Goal: Task Accomplishment & Management: Complete application form

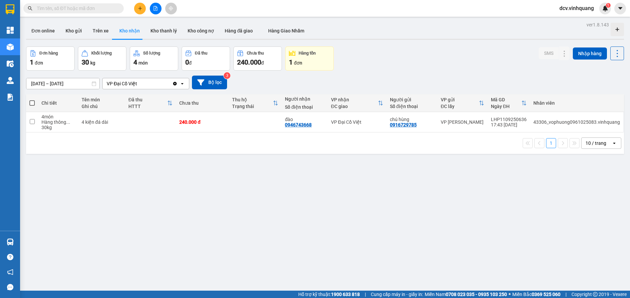
click at [45, 8] on input "text" at bounding box center [76, 8] width 79 height 7
click at [32, 102] on span at bounding box center [31, 102] width 5 height 5
click at [32, 100] on input "checkbox" at bounding box center [32, 100] width 0 height 0
checkbox input "true"
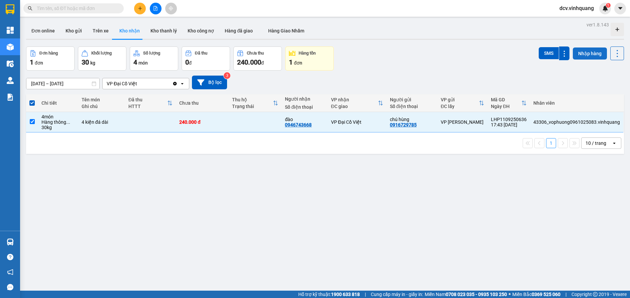
click at [582, 53] on button "Nhập hàng" at bounding box center [590, 53] width 34 height 12
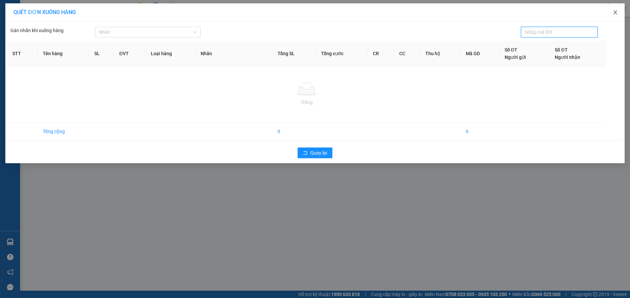
click at [615, 12] on icon "close" at bounding box center [615, 12] width 5 height 5
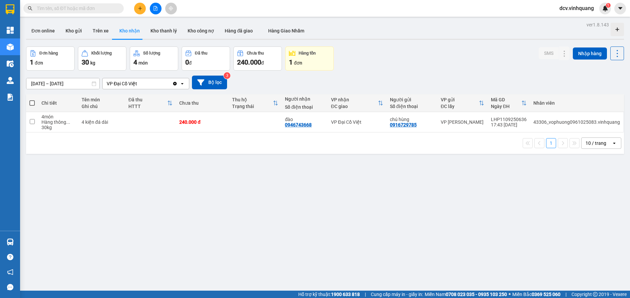
click at [31, 102] on span at bounding box center [31, 102] width 5 height 5
click at [32, 100] on input "checkbox" at bounding box center [32, 100] width 0 height 0
checkbox input "true"
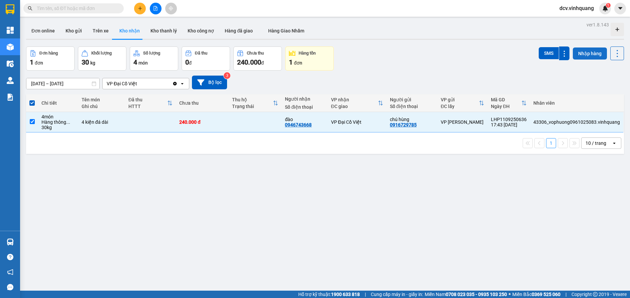
click at [585, 54] on button "Nhập hàng" at bounding box center [590, 53] width 34 height 12
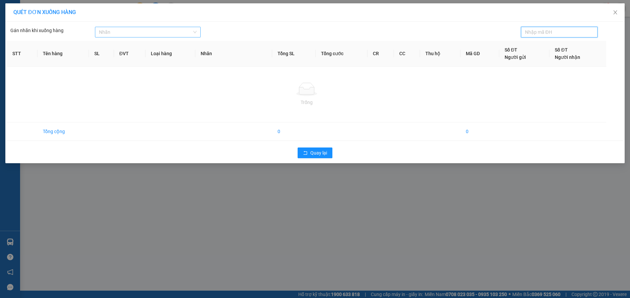
click at [123, 34] on div at bounding box center [145, 32] width 96 height 8
click at [116, 144] on div "Quay lại" at bounding box center [315, 152] width 616 height 17
click at [615, 14] on icon "close" at bounding box center [615, 12] width 5 height 5
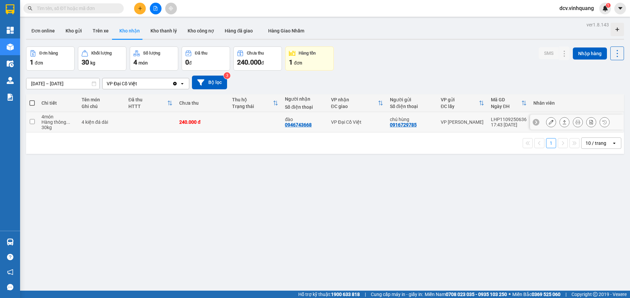
click at [33, 121] on input "checkbox" at bounding box center [32, 121] width 5 height 5
checkbox input "true"
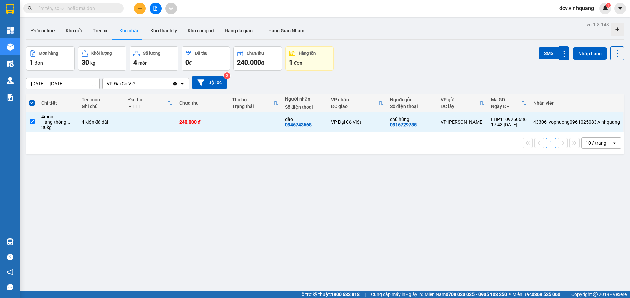
click at [128, 31] on button "Kho nhận" at bounding box center [129, 31] width 31 height 16
click at [401, 123] on div "0916729785" at bounding box center [403, 124] width 27 height 5
copy div "0916729785"
paste input "0916729785"
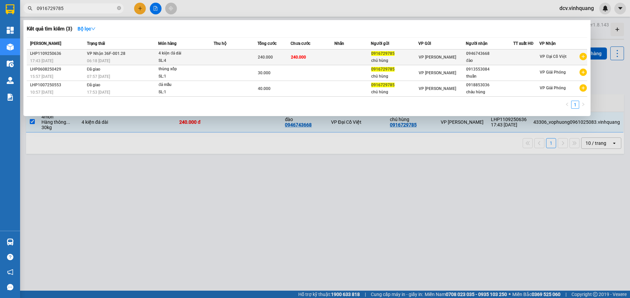
type input "0916729785"
click at [472, 56] on div "0946743668" at bounding box center [489, 53] width 47 height 7
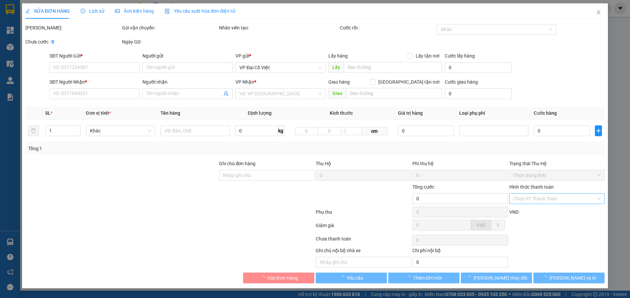
type input "0916729785"
type input "chú hùng"
type input "0946743668"
type input "đào"
type input "240.000"
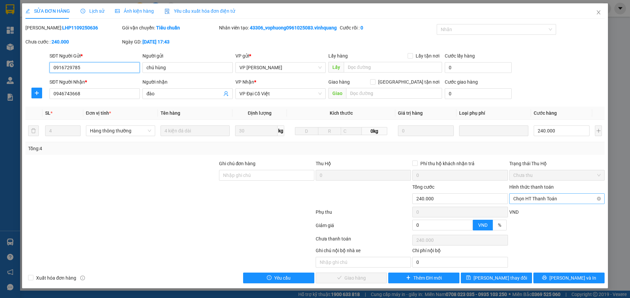
click at [553, 204] on span "Chọn HT Thanh Toán" at bounding box center [556, 199] width 87 height 10
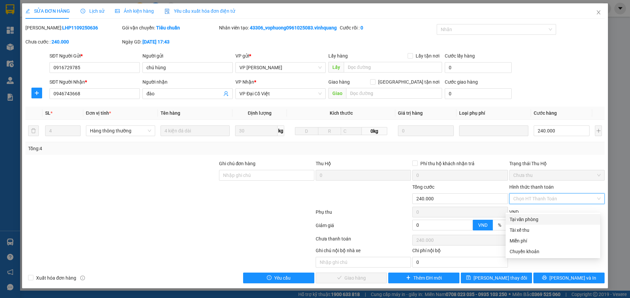
click at [532, 220] on div "Tại văn phòng" at bounding box center [553, 219] width 87 height 7
type input "0"
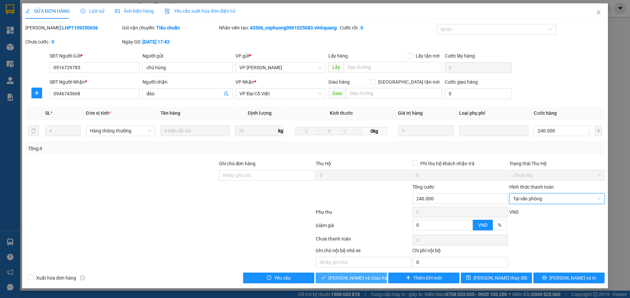
click at [340, 282] on span "[PERSON_NAME] và Giao hàng" at bounding box center [360, 277] width 64 height 7
